Goal: Task Accomplishment & Management: Manage account settings

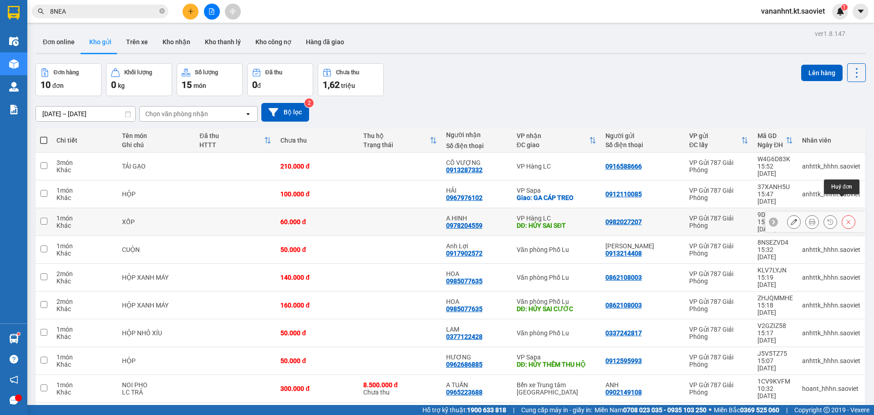
click at [842, 214] on button at bounding box center [848, 222] width 13 height 16
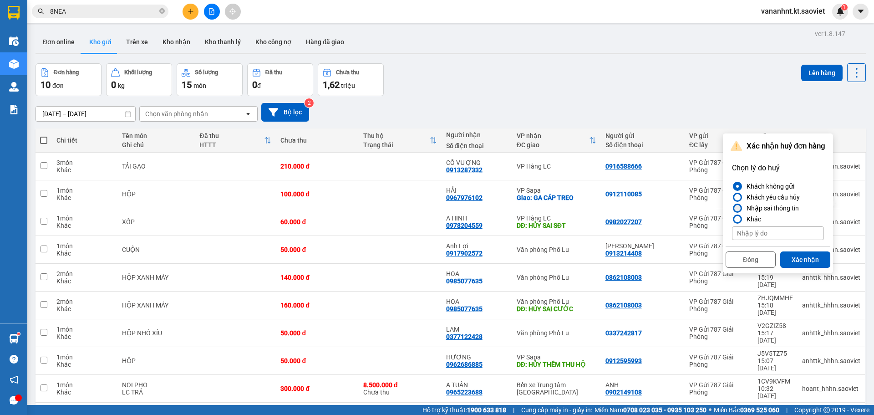
click at [763, 209] on div "Nhập sai thông tin" at bounding box center [771, 208] width 56 height 11
click at [732, 208] on input "Nhập sai thông tin" at bounding box center [732, 208] width 0 height 0
drag, startPoint x: 808, startPoint y: 255, endPoint x: 698, endPoint y: 228, distance: 113.9
click at [808, 255] on button "Xác nhận" at bounding box center [805, 259] width 50 height 16
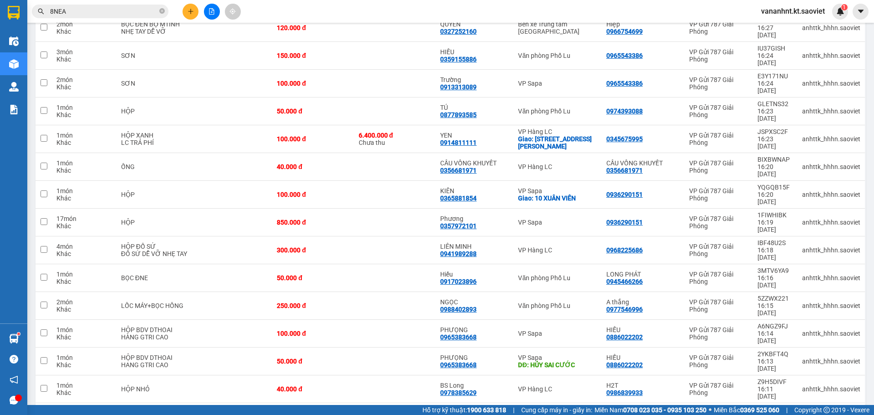
scroll to position [428, 0]
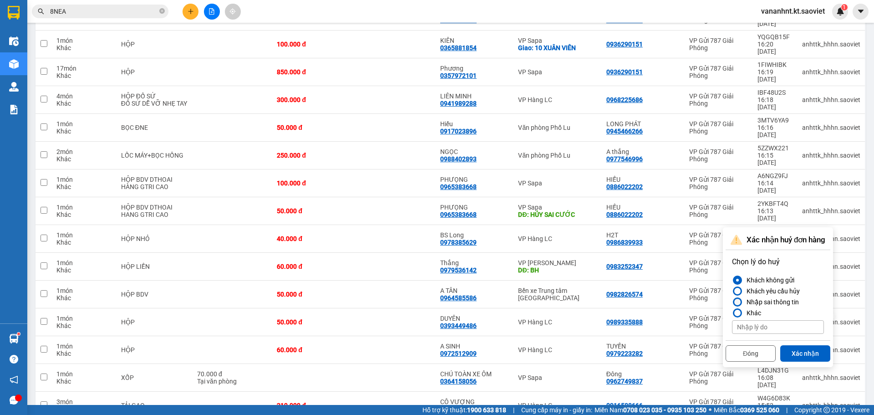
click at [776, 299] on div "Nhập sai thông tin" at bounding box center [771, 301] width 56 height 11
click at [732, 302] on input "Nhập sai thông tin" at bounding box center [732, 302] width 0 height 0
click at [803, 348] on button "Xác nhận" at bounding box center [805, 353] width 50 height 16
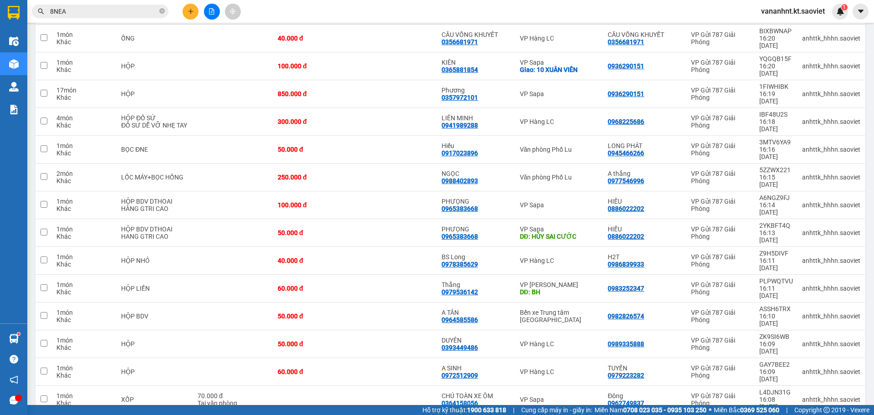
scroll to position [407, 0]
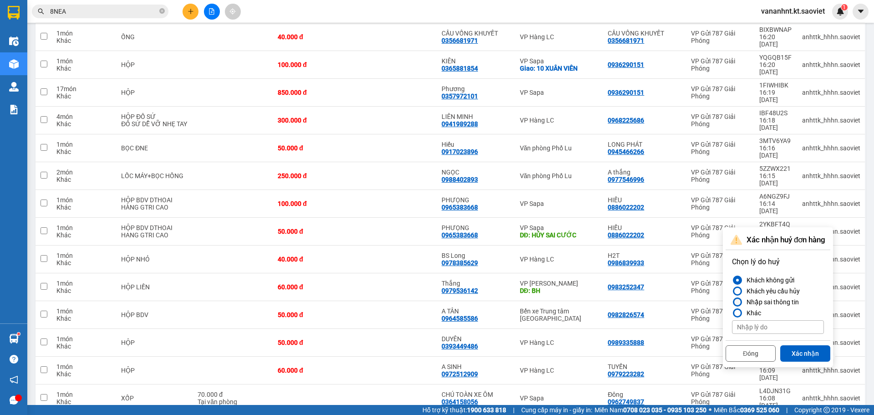
click at [753, 301] on div "Nhập sai thông tin" at bounding box center [771, 301] width 56 height 11
click at [732, 302] on input "Nhập sai thông tin" at bounding box center [732, 302] width 0 height 0
click at [800, 348] on button "Xác nhận" at bounding box center [805, 353] width 50 height 16
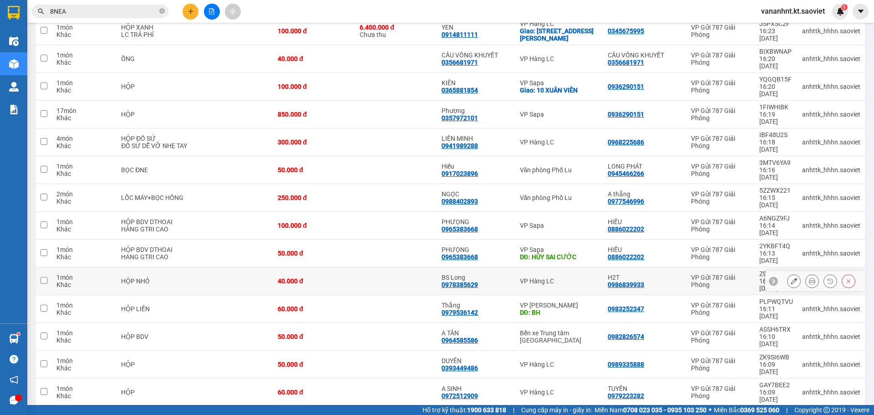
scroll to position [387, 0]
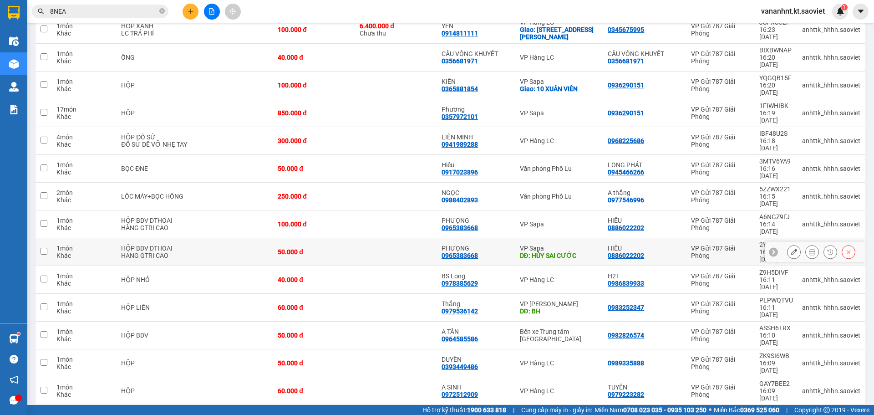
click at [842, 244] on button at bounding box center [848, 252] width 13 height 16
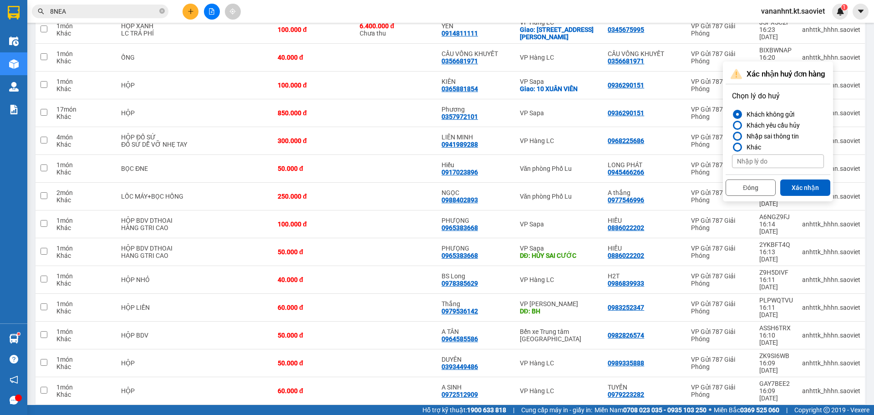
click at [792, 132] on div "Nhập sai thông tin" at bounding box center [771, 136] width 56 height 11
click at [732, 136] on input "Nhập sai thông tin" at bounding box center [732, 136] width 0 height 0
click at [802, 182] on button "Xác nhận" at bounding box center [805, 187] width 50 height 16
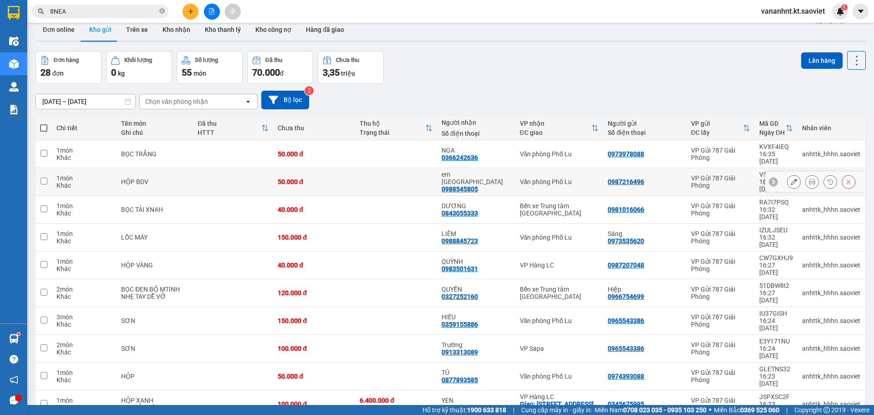
scroll to position [0, 0]
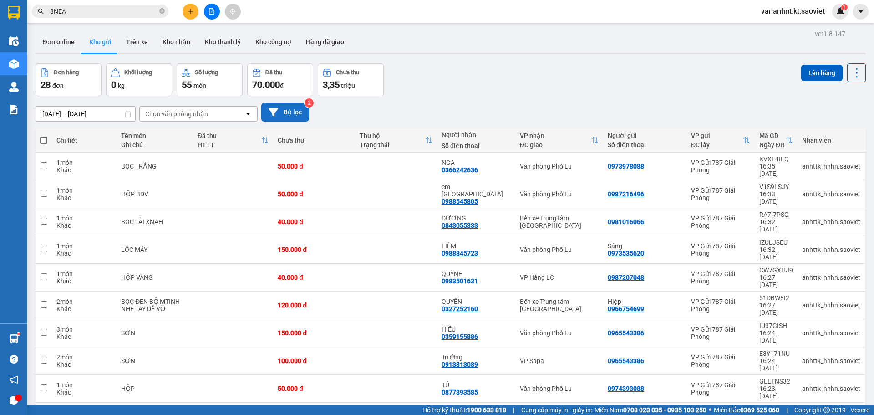
click at [294, 118] on button "Bộ lọc" at bounding box center [285, 112] width 48 height 19
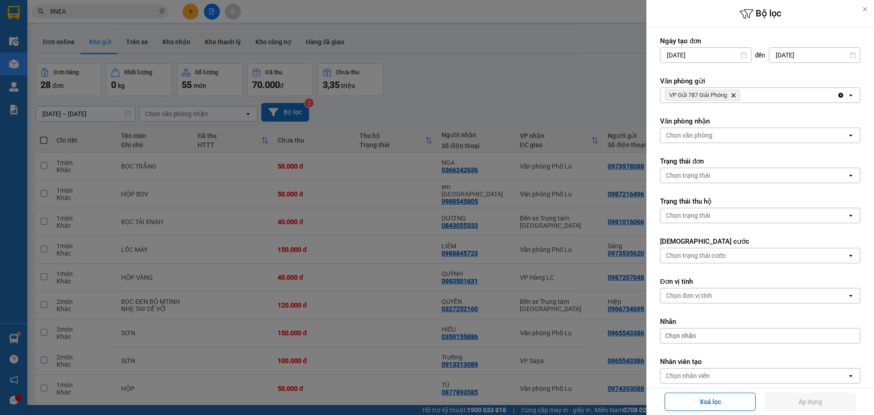
click at [299, 111] on div at bounding box center [437, 207] width 874 height 415
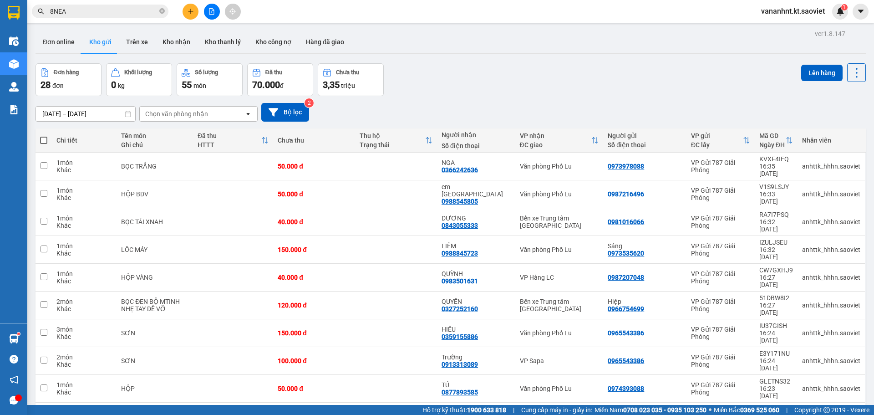
click at [299, 107] on button "Bộ lọc" at bounding box center [285, 112] width 48 height 19
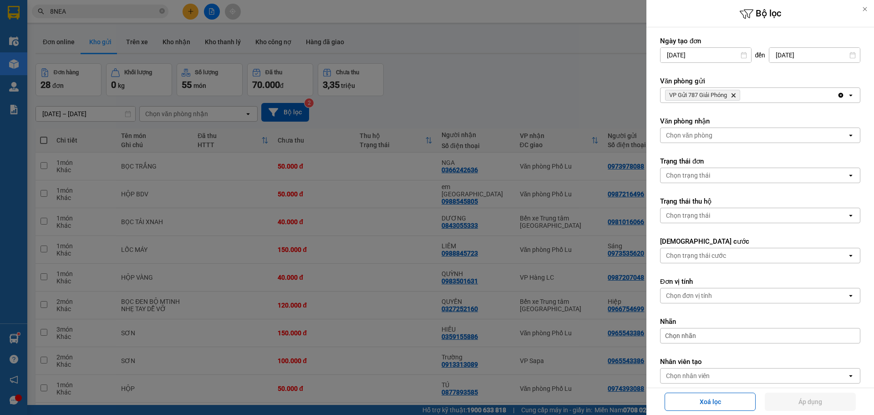
click at [745, 210] on div "Chọn trạng thái" at bounding box center [754, 215] width 187 height 15
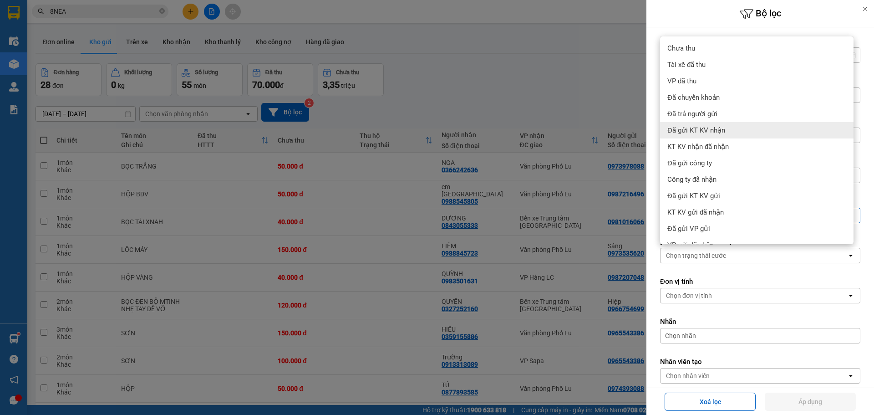
click at [589, 95] on div at bounding box center [437, 207] width 874 height 415
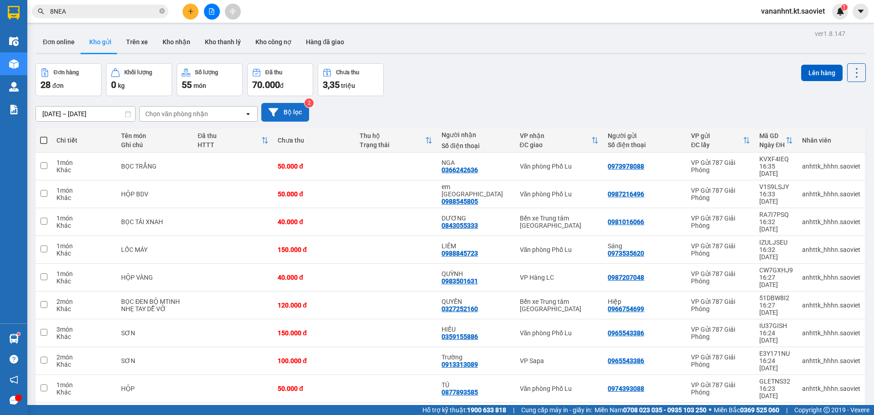
click at [278, 108] on button "Bộ lọc" at bounding box center [285, 112] width 48 height 19
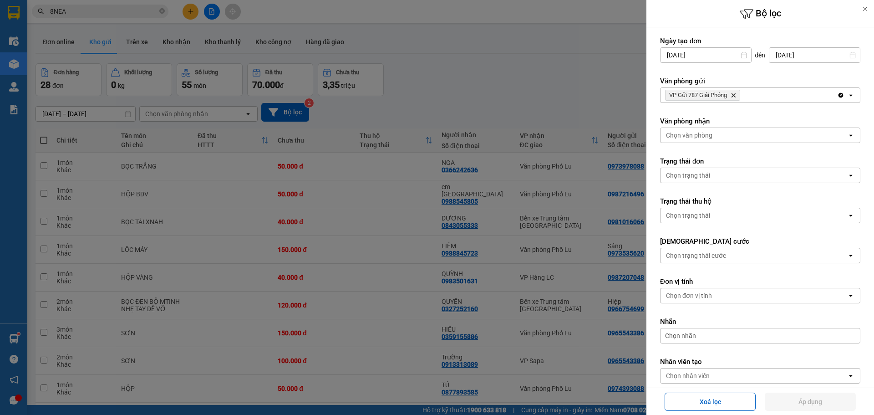
scroll to position [46, 0]
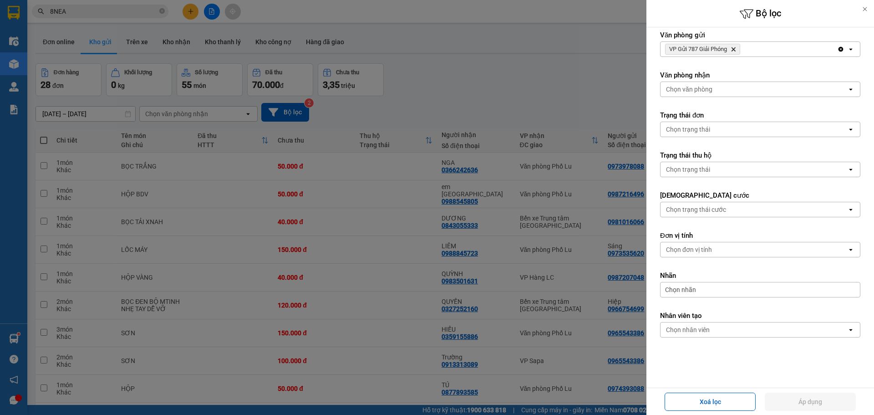
click at [715, 127] on div "Chọn trạng thái" at bounding box center [754, 129] width 187 height 15
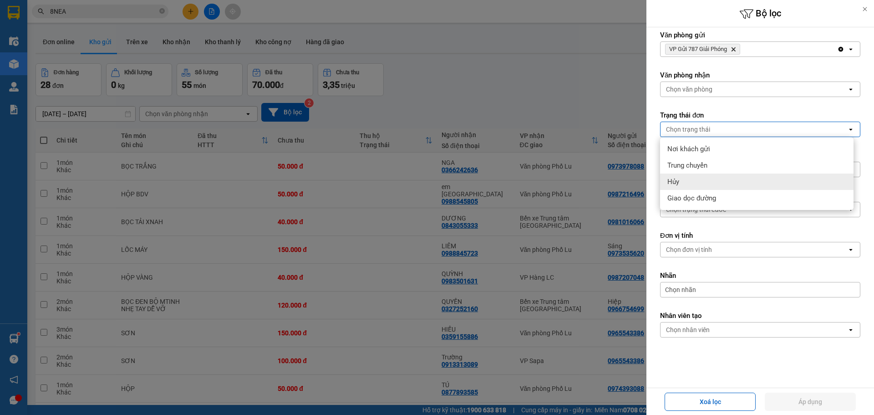
click at [688, 177] on div "Hủy" at bounding box center [757, 181] width 194 height 16
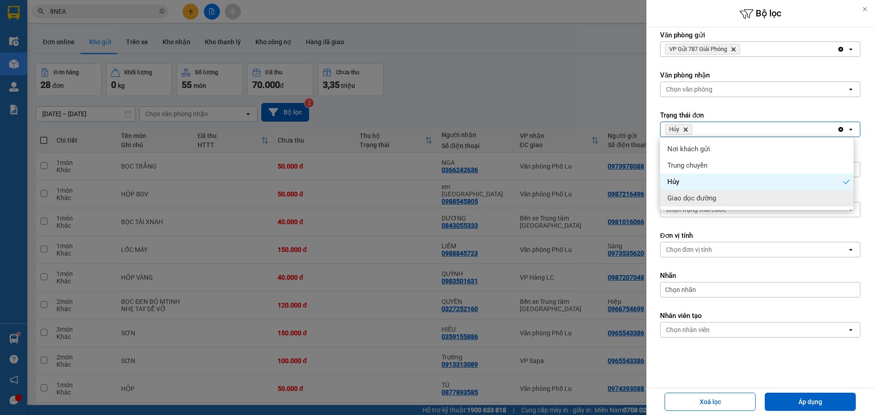
drag, startPoint x: 829, startPoint y: 405, endPoint x: 800, endPoint y: 249, distance: 159.0
click at [828, 404] on button "Áp dụng" at bounding box center [810, 402] width 91 height 18
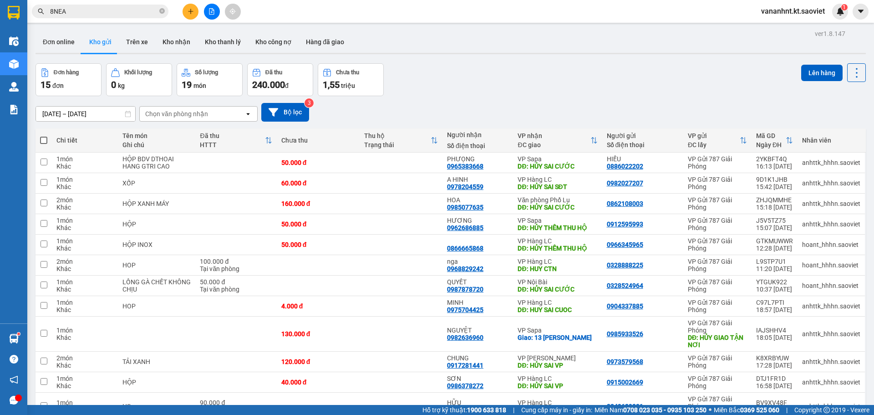
click at [52, 11] on input "8NEA" at bounding box center [103, 11] width 107 height 10
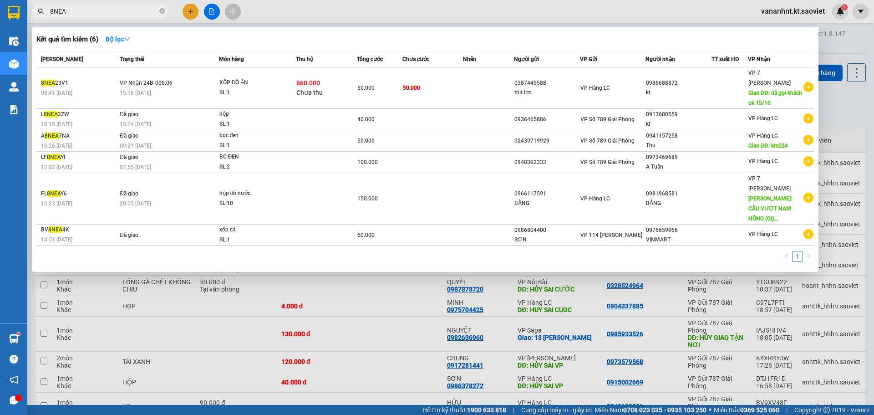
click at [52, 11] on input "8NEA" at bounding box center [103, 11] width 107 height 10
paste input "F851ZG7D"
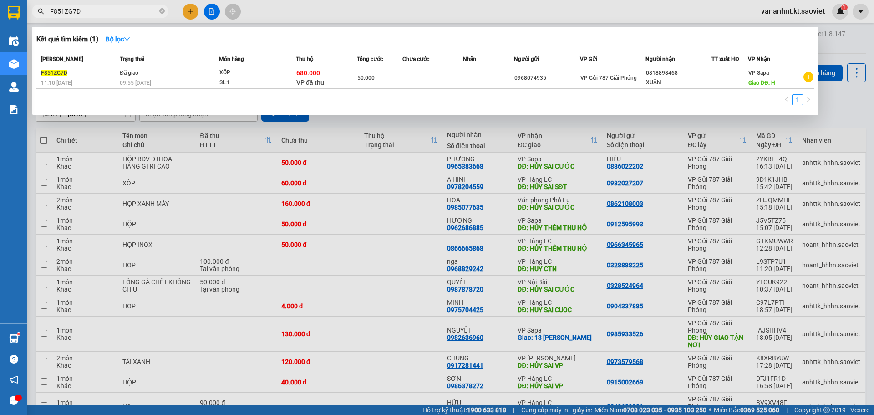
type input "F851ZG7D"
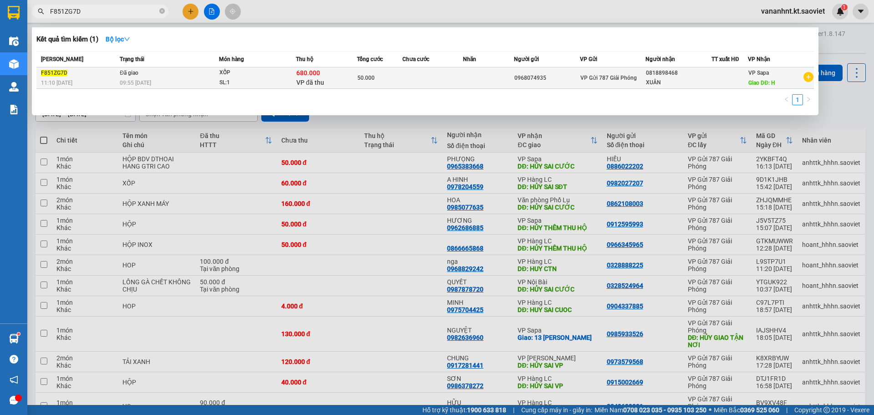
click at [371, 86] on td "50.000" at bounding box center [380, 77] width 46 height 21
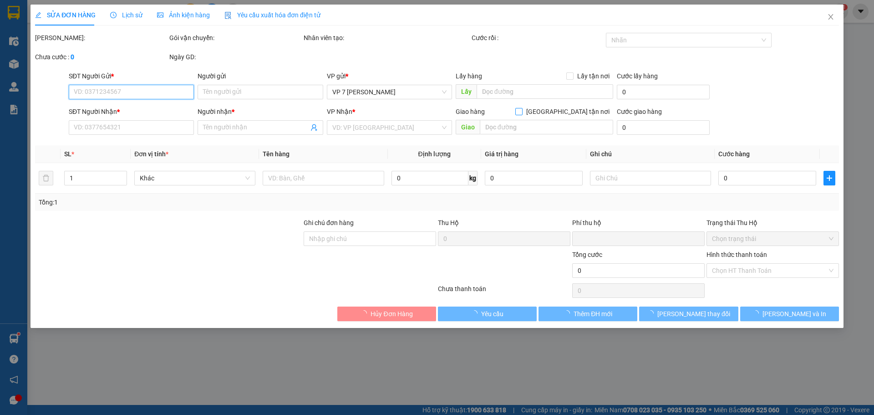
type input "0968074935"
type input "0818898468"
type input "XUÂN"
type input "H"
type input "680.000"
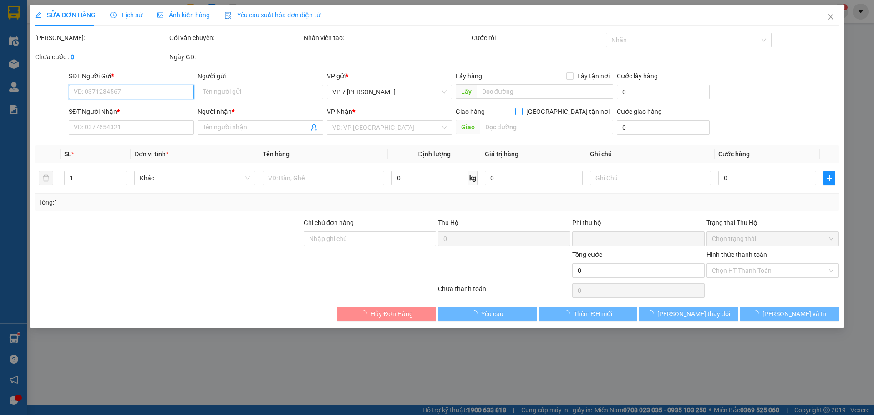
type input "15.000"
type input "50.000"
